Goal: Task Accomplishment & Management: Complete application form

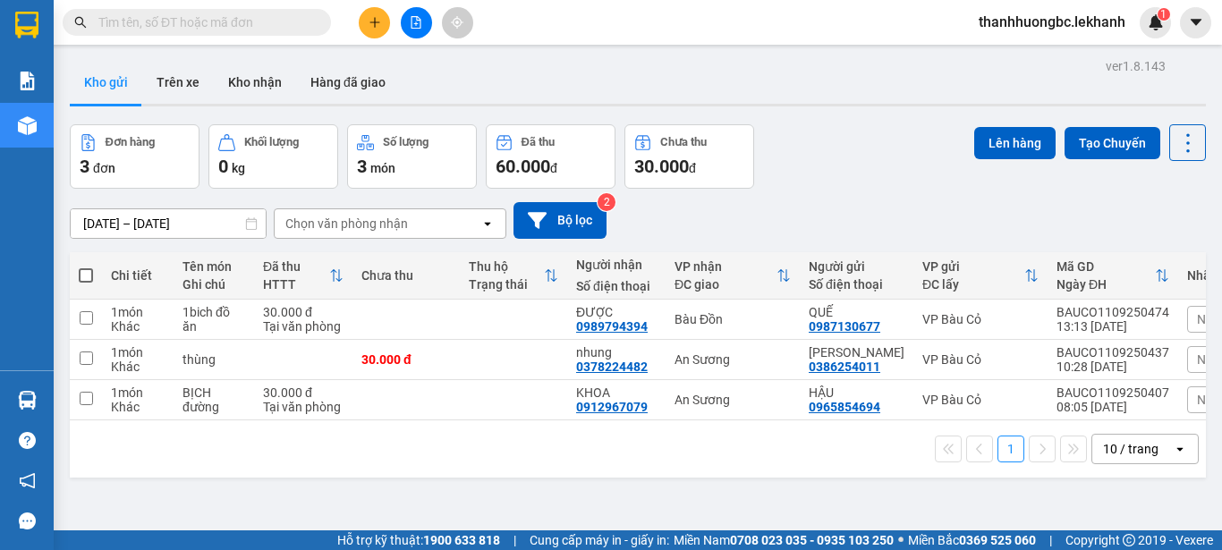
click at [372, 22] on icon "plus" at bounding box center [375, 21] width 10 height 1
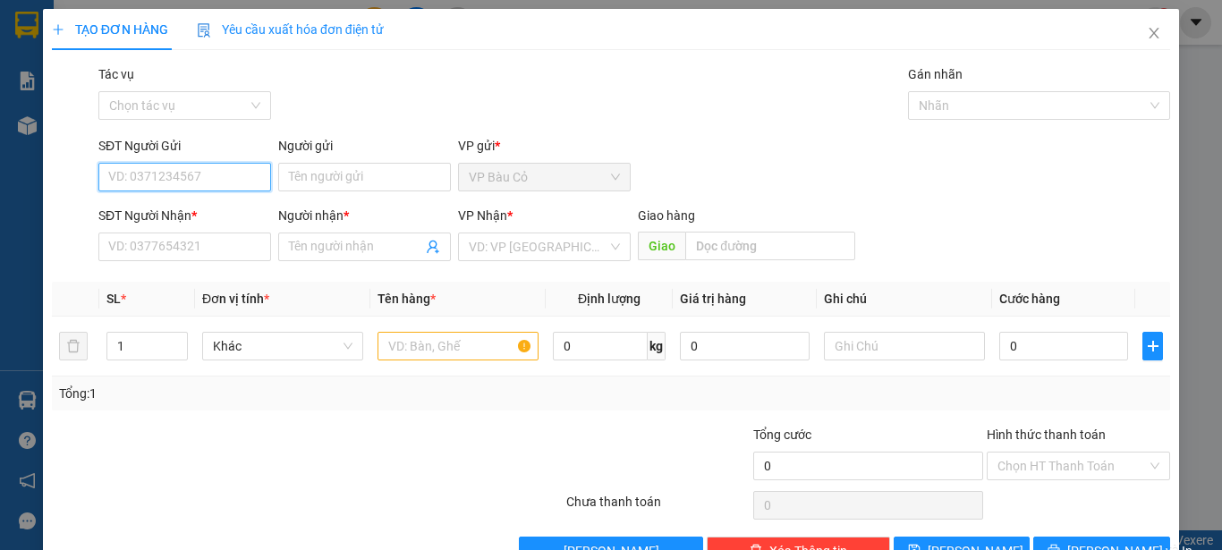
click at [220, 181] on input "SĐT Người Gửi" at bounding box center [184, 177] width 173 height 29
click at [216, 207] on div "0972570824 - hồng" at bounding box center [182, 213] width 149 height 20
type input "0972570824"
type input "hồng"
type input "0908795911"
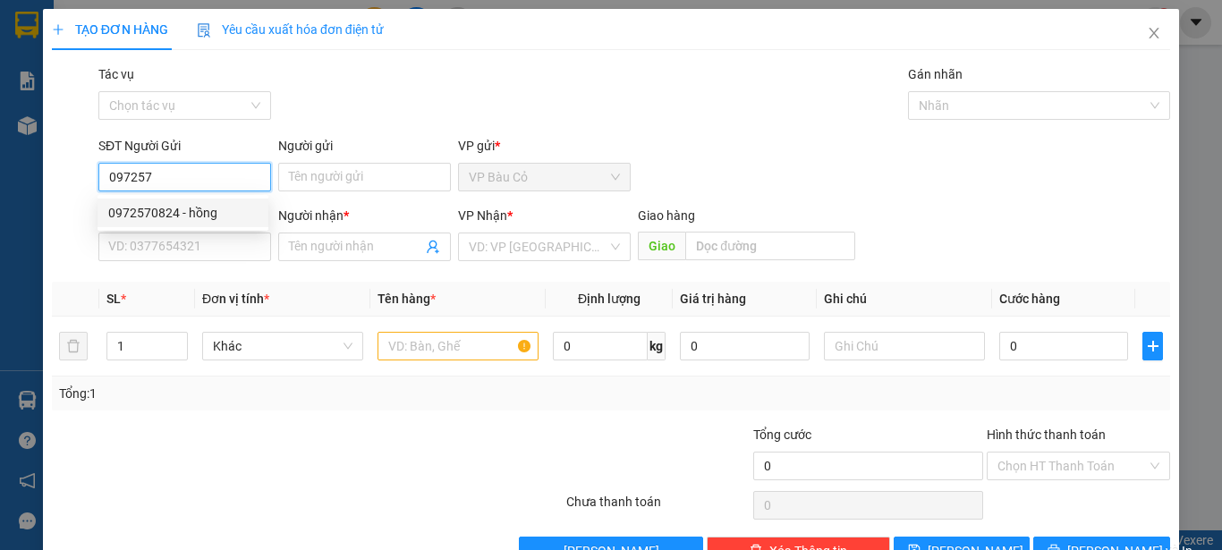
type input "kiệt"
type input "80.000"
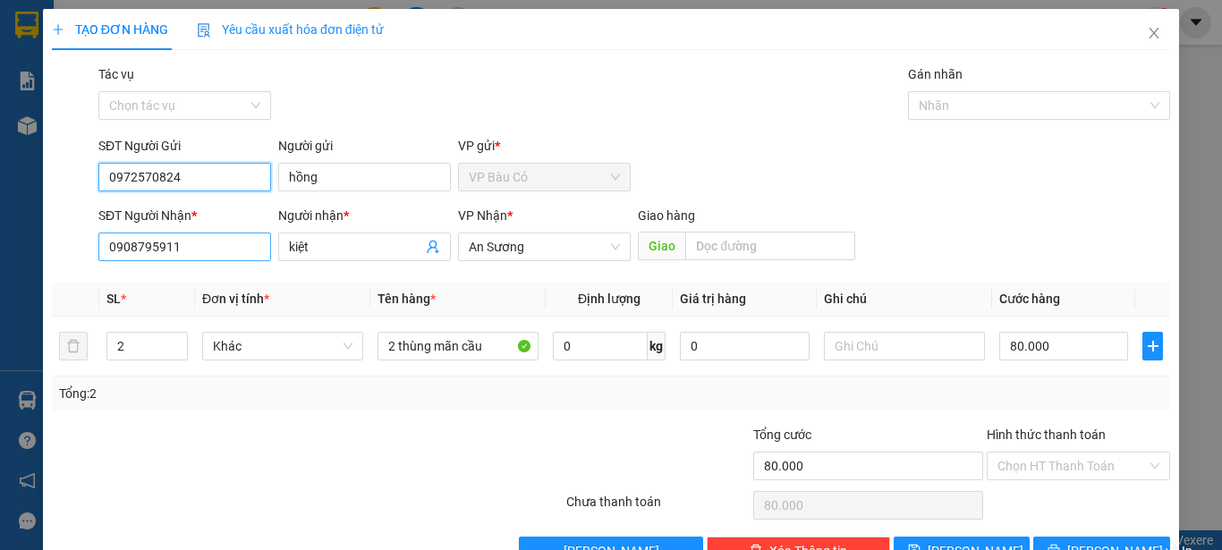
type input "0972570824"
click at [226, 255] on input "0908795911" at bounding box center [184, 247] width 173 height 29
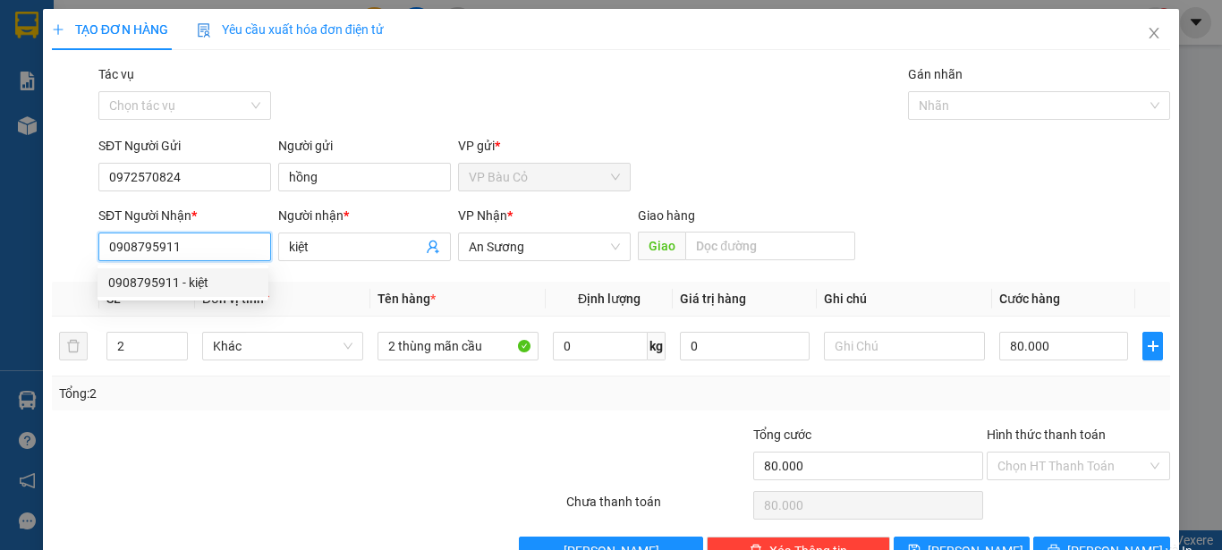
click at [226, 255] on input "0908795911" at bounding box center [184, 247] width 173 height 29
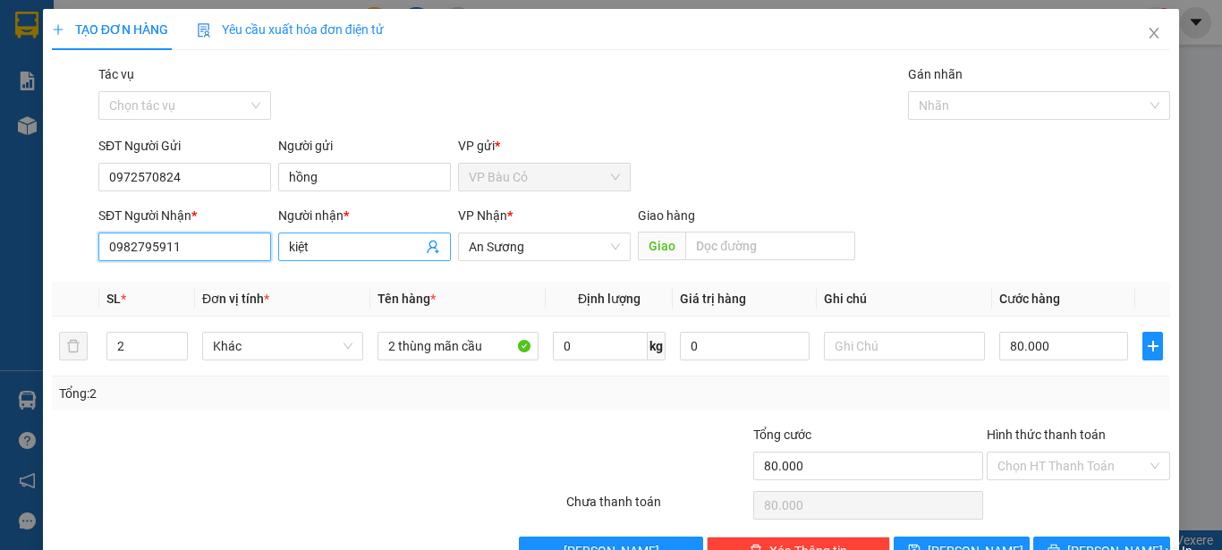
type input "0982795911"
click at [321, 251] on input "kiệt" at bounding box center [355, 247] width 133 height 20
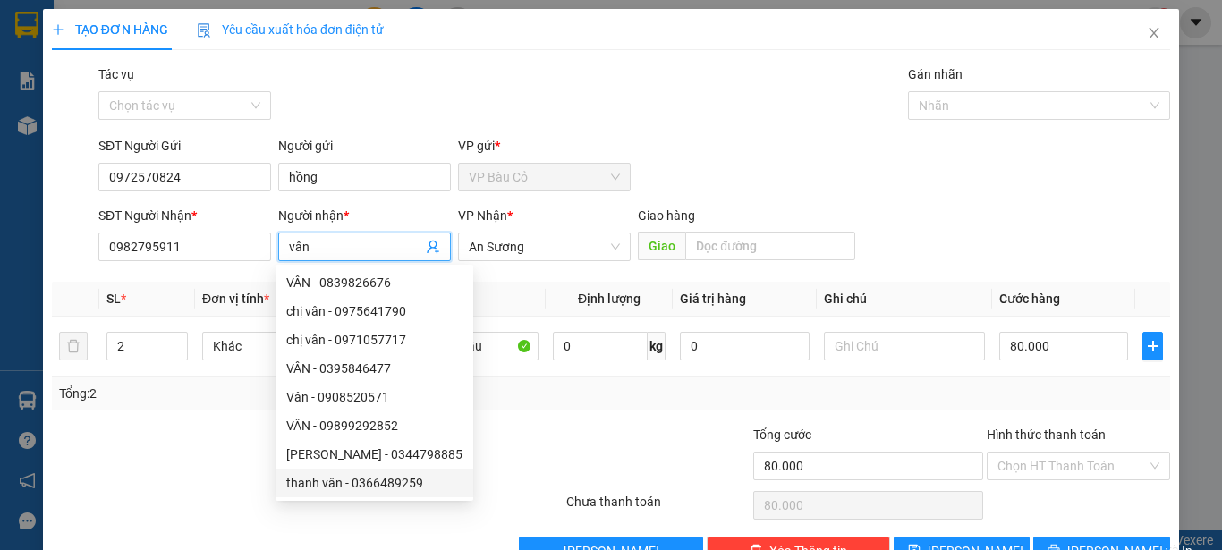
type input "vân"
click at [514, 413] on div "Transit Pickup Surcharge Ids Transit Deliver Surcharge Ids Transit Deliver Surc…" at bounding box center [611, 314] width 1119 height 501
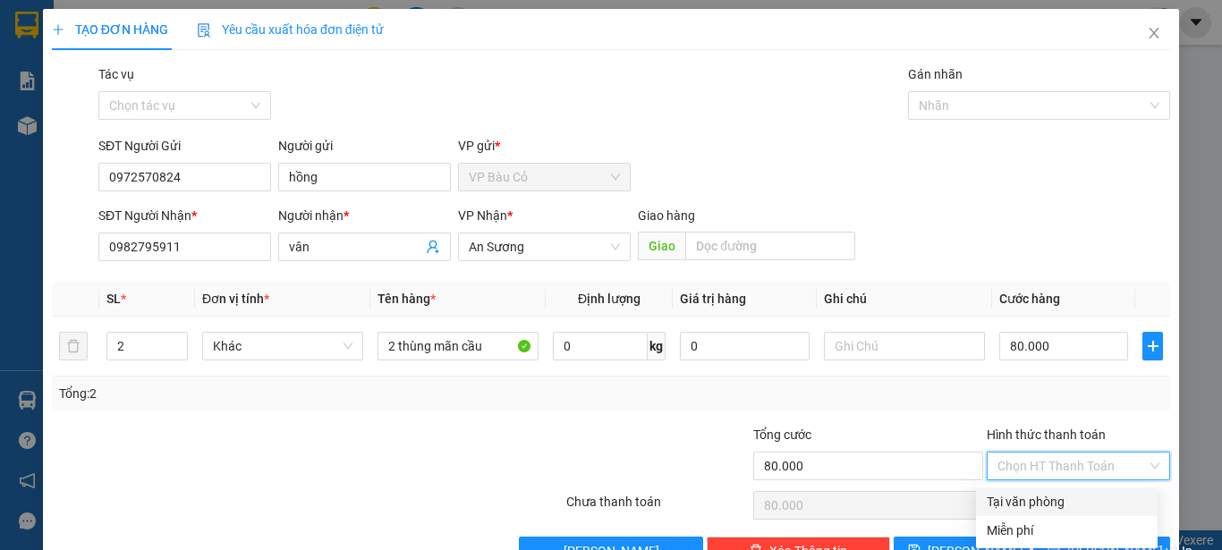
click at [1015, 473] on input "Hình thức thanh toán" at bounding box center [1072, 466] width 149 height 27
click at [1026, 504] on div "Tại văn phòng" at bounding box center [1067, 502] width 160 height 20
type input "0"
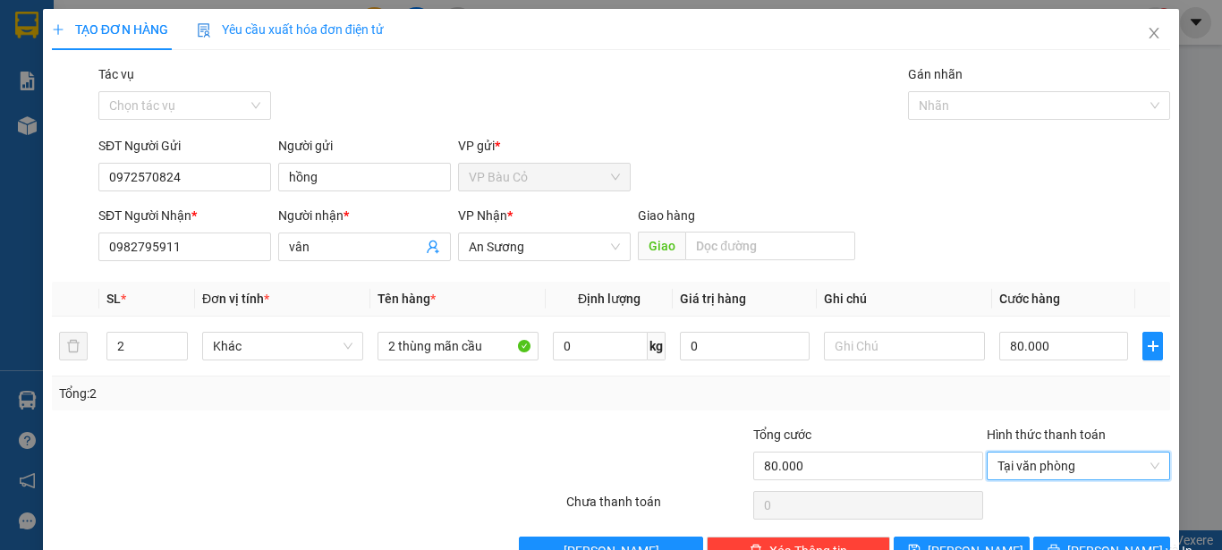
scroll to position [50, 0]
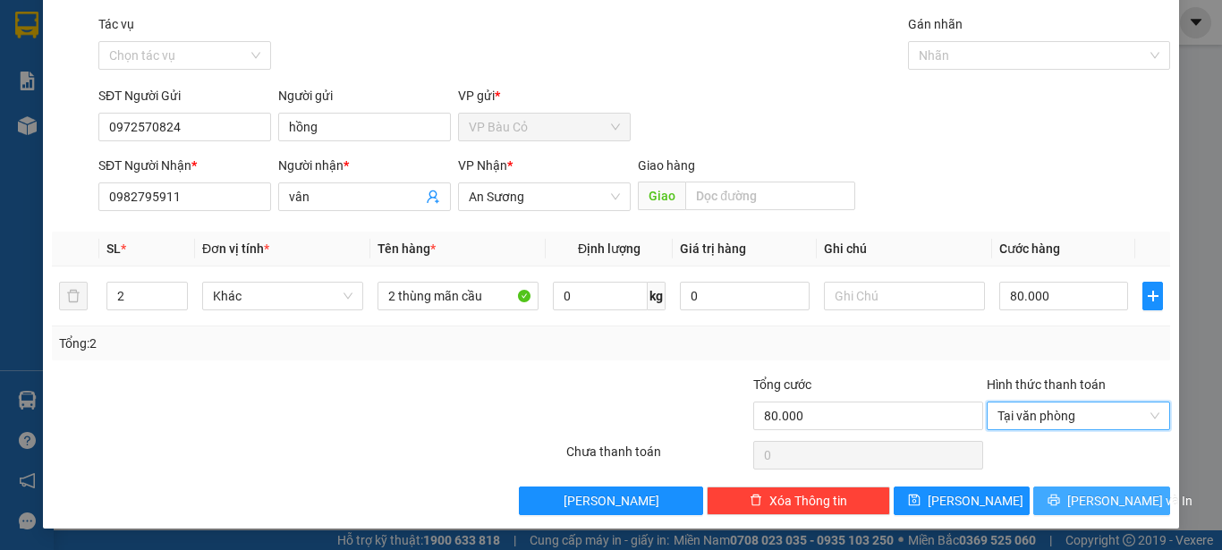
click at [1104, 504] on span "Lưu và In" at bounding box center [1130, 501] width 125 height 20
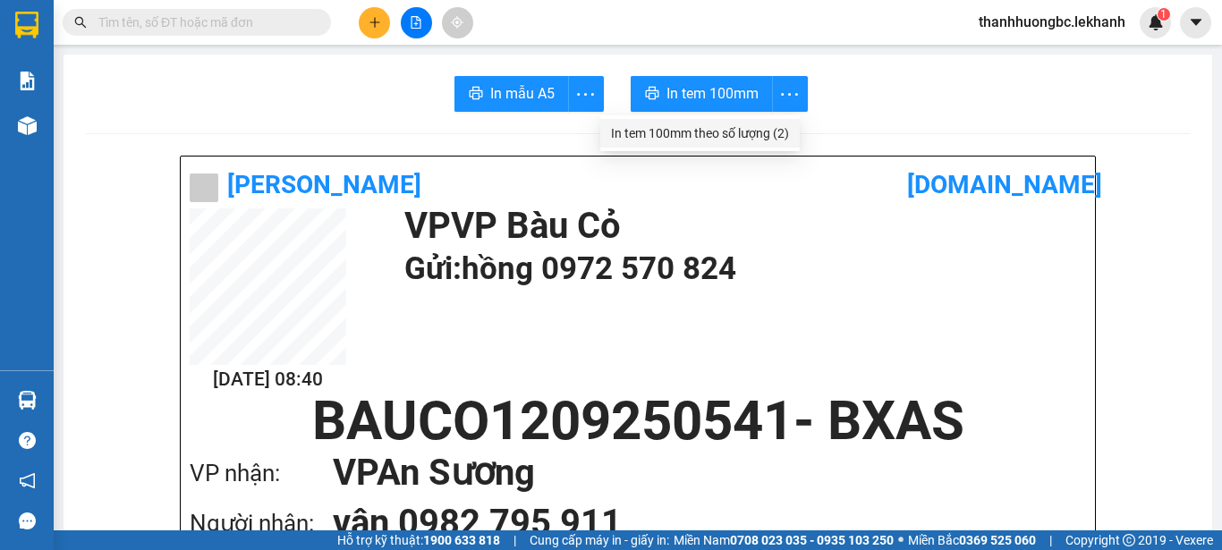
click at [783, 139] on div "In tem 100mm theo số lượng (2)" at bounding box center [700, 133] width 178 height 20
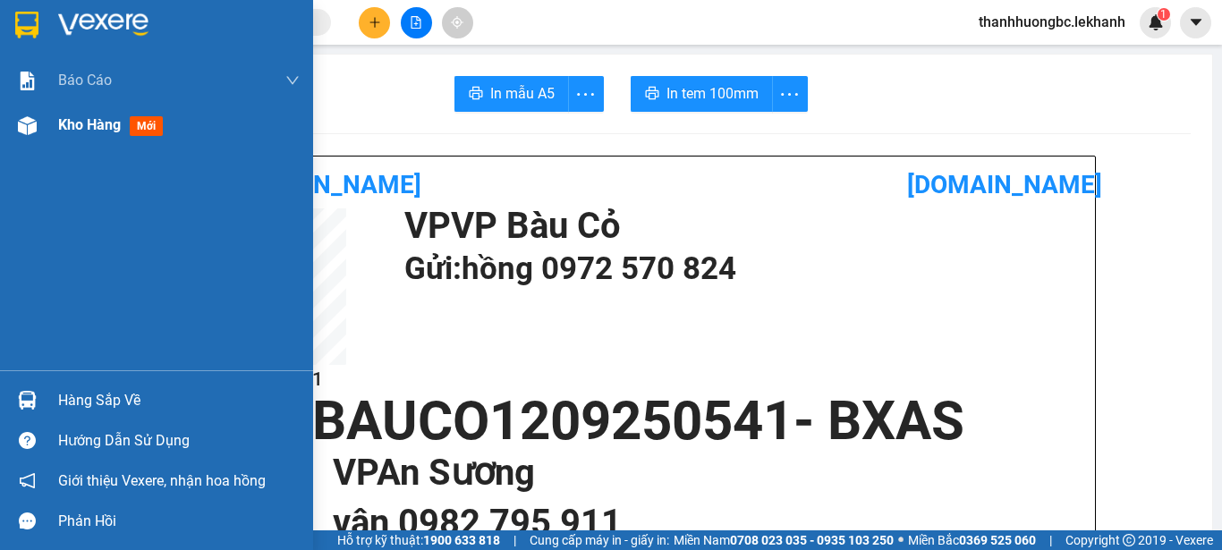
click at [98, 129] on span "Kho hàng" at bounding box center [89, 124] width 63 height 17
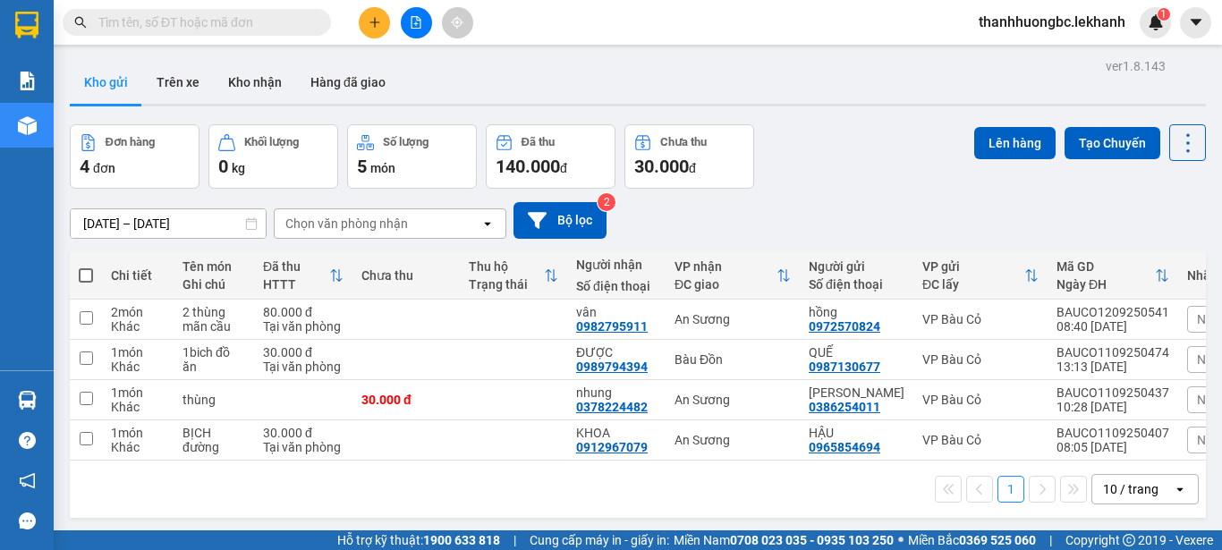
click at [249, 223] on icon at bounding box center [251, 223] width 13 height 13
click at [254, 226] on icon at bounding box center [251, 223] width 13 height 13
click at [253, 226] on icon at bounding box center [251, 223] width 13 height 13
click at [217, 224] on div "ver 1.8.143 Kho gửi Trên xe Kho nhận Hàng đã giao Đơn hàng 4 đơn Khối lượng 0 k…" at bounding box center [638, 329] width 1151 height 550
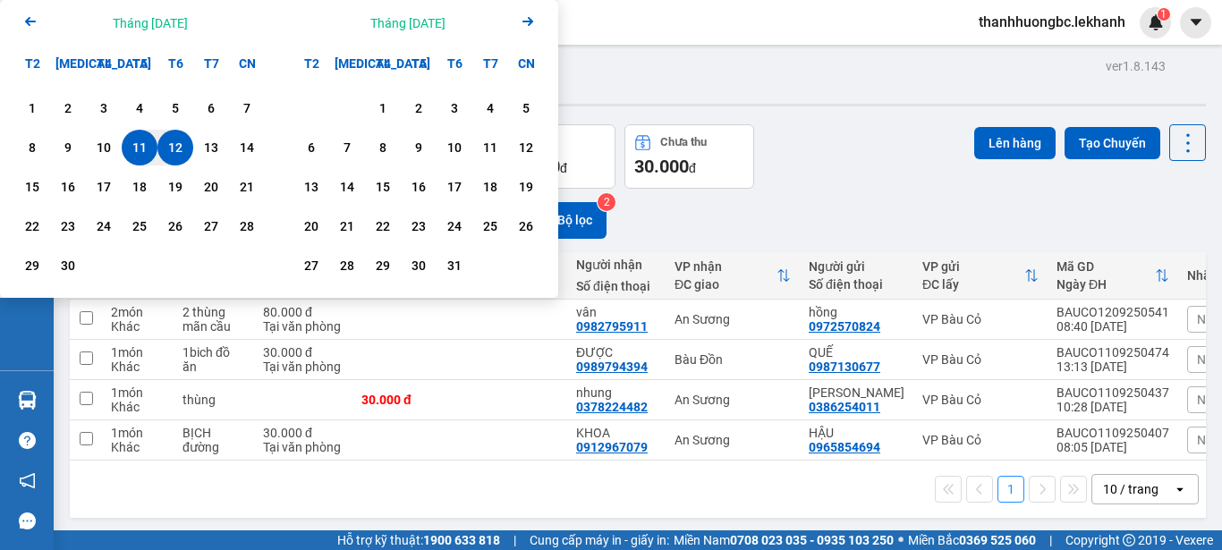
click at [177, 147] on div "12" at bounding box center [175, 147] width 25 height 21
type input "12/09/2025 – 12/09/2025"
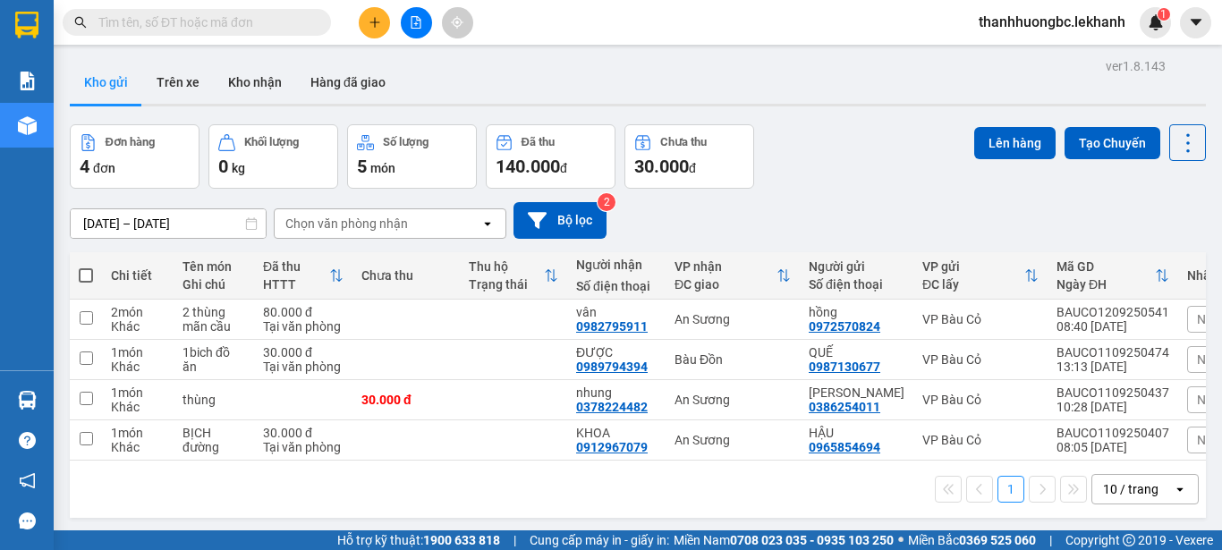
click at [177, 147] on div "Đơn hàng" at bounding box center [135, 142] width 110 height 17
